Goal: Information Seeking & Learning: Find specific page/section

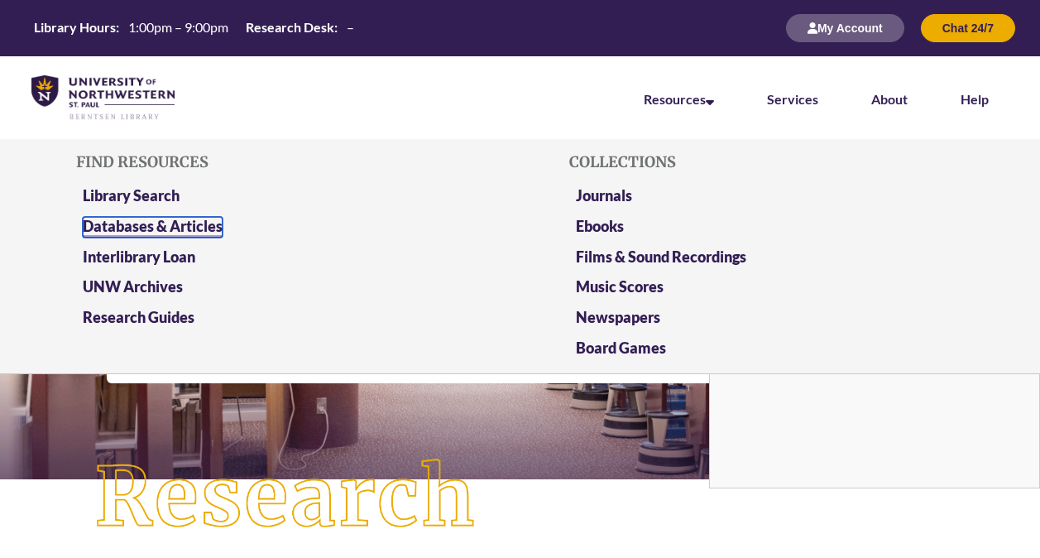
click at [170, 227] on link "Databases & Articles" at bounding box center [153, 227] width 140 height 21
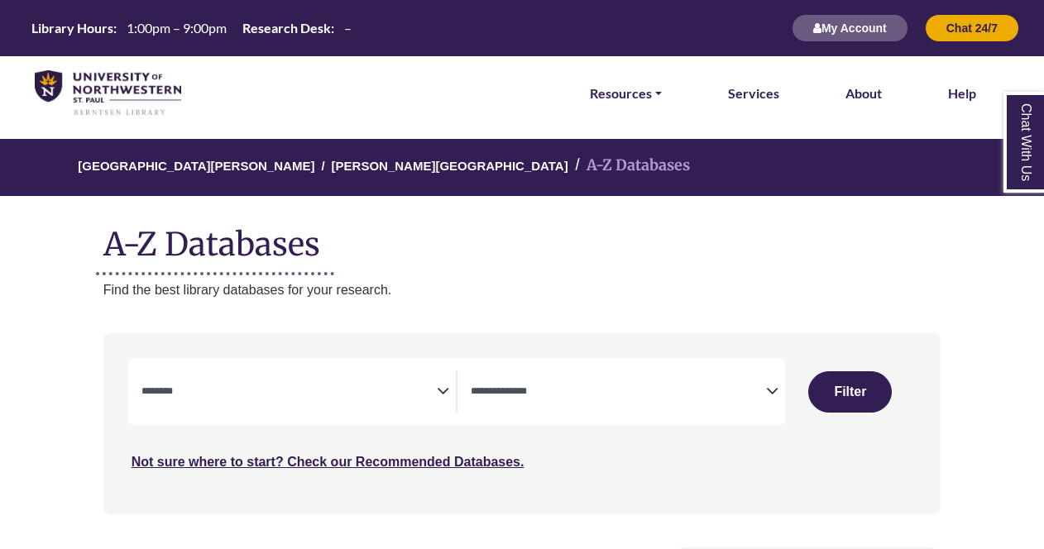
select select "Database Subject Filter"
select select "Database Types Filter"
click at [243, 376] on span "Search filters" at bounding box center [288, 392] width 295 height 42
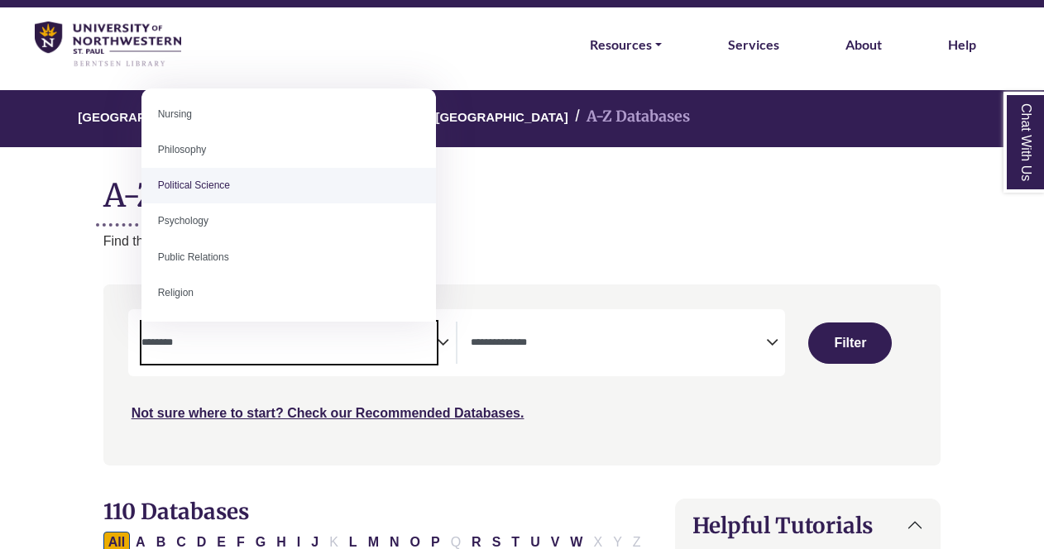
scroll to position [1221, 0]
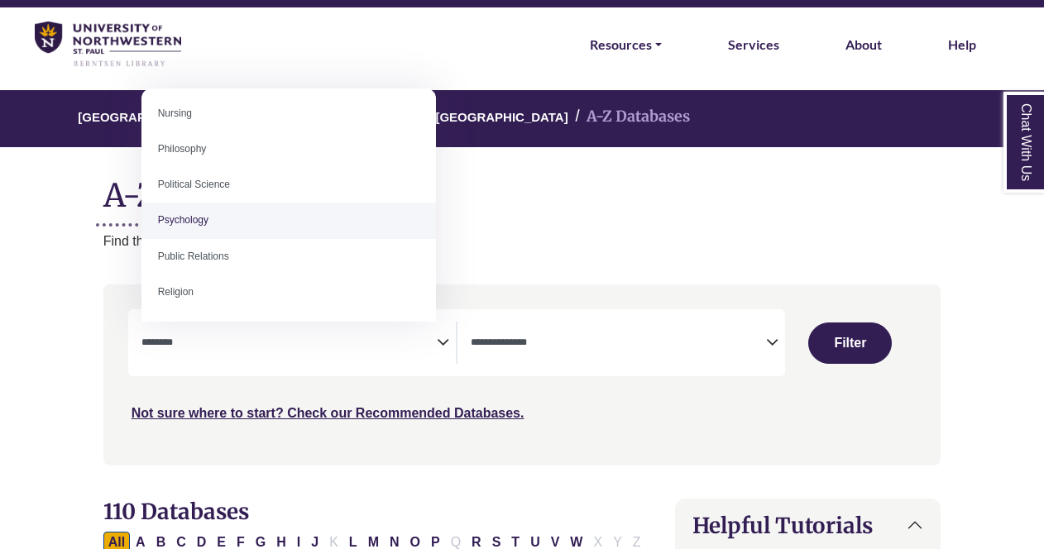
select select "*****"
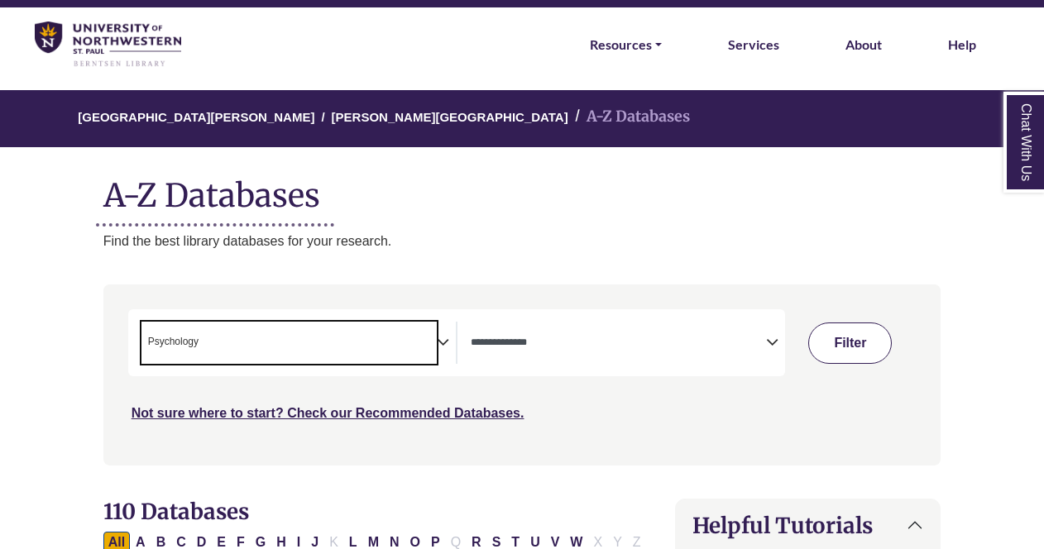
click at [857, 340] on button "Filter" at bounding box center [850, 343] width 84 height 41
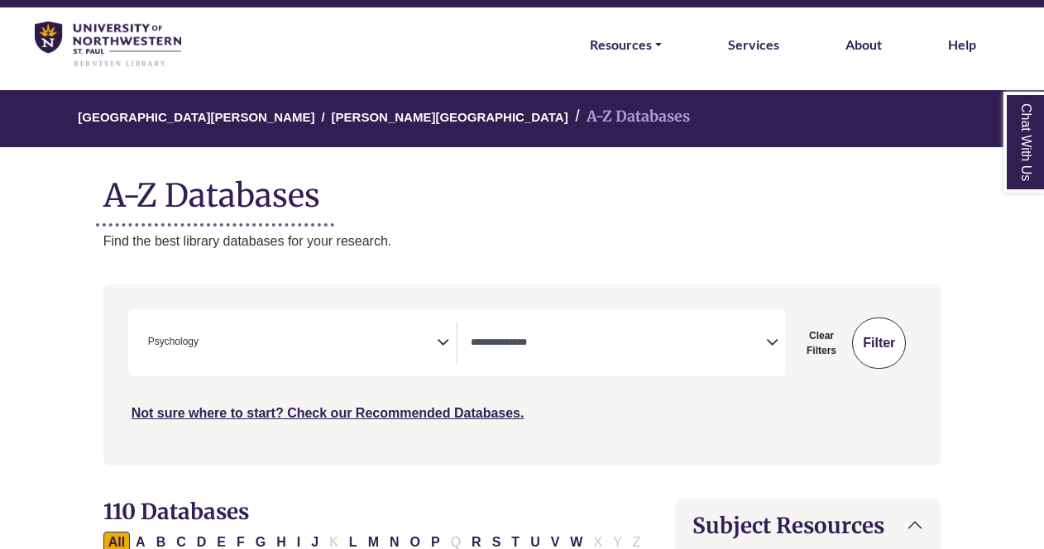
select select "Database Types Filter"
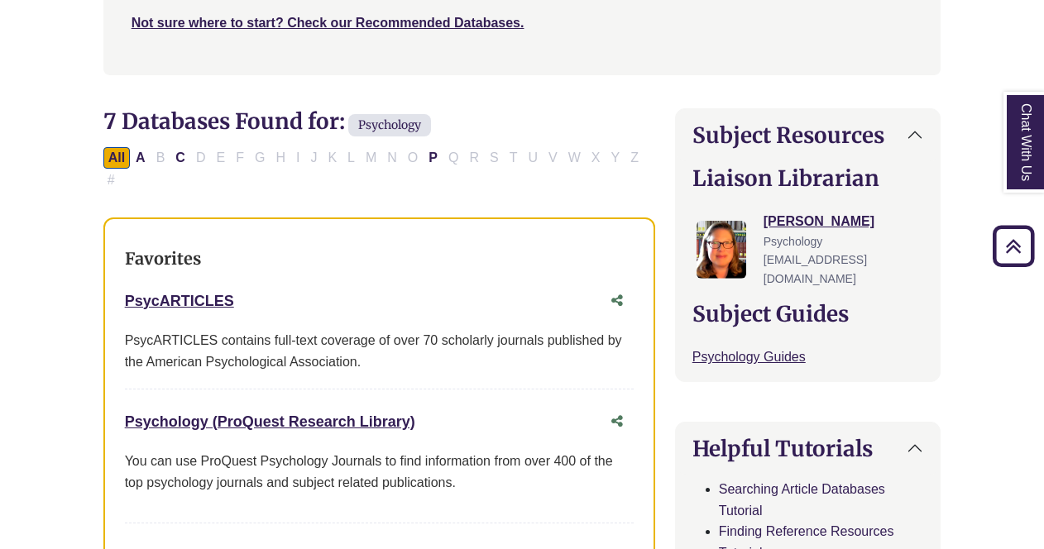
scroll to position [440, 0]
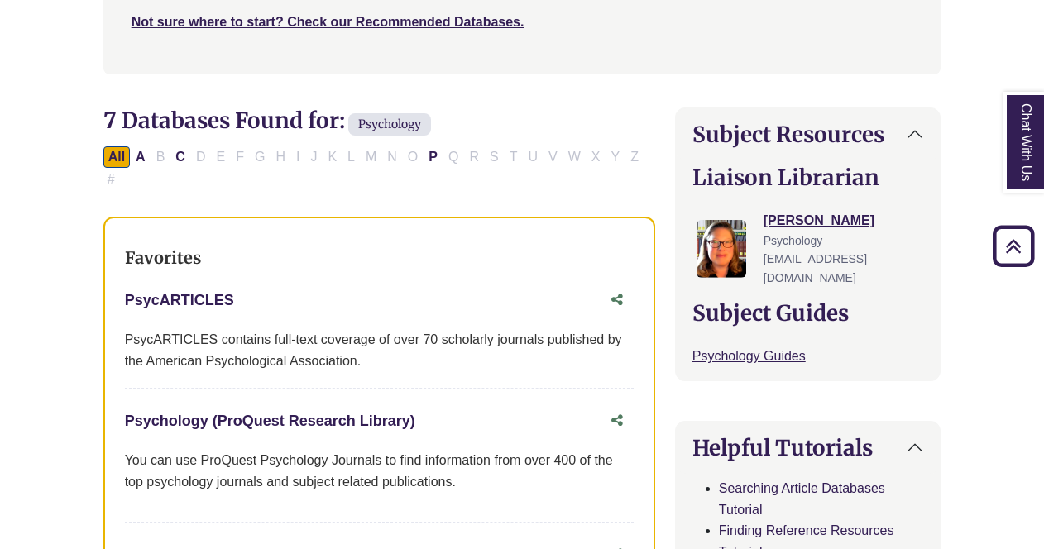
click at [203, 295] on link "PsycARTICLES This link opens in a new window" at bounding box center [179, 300] width 109 height 17
